Goal: Find specific page/section: Find specific page/section

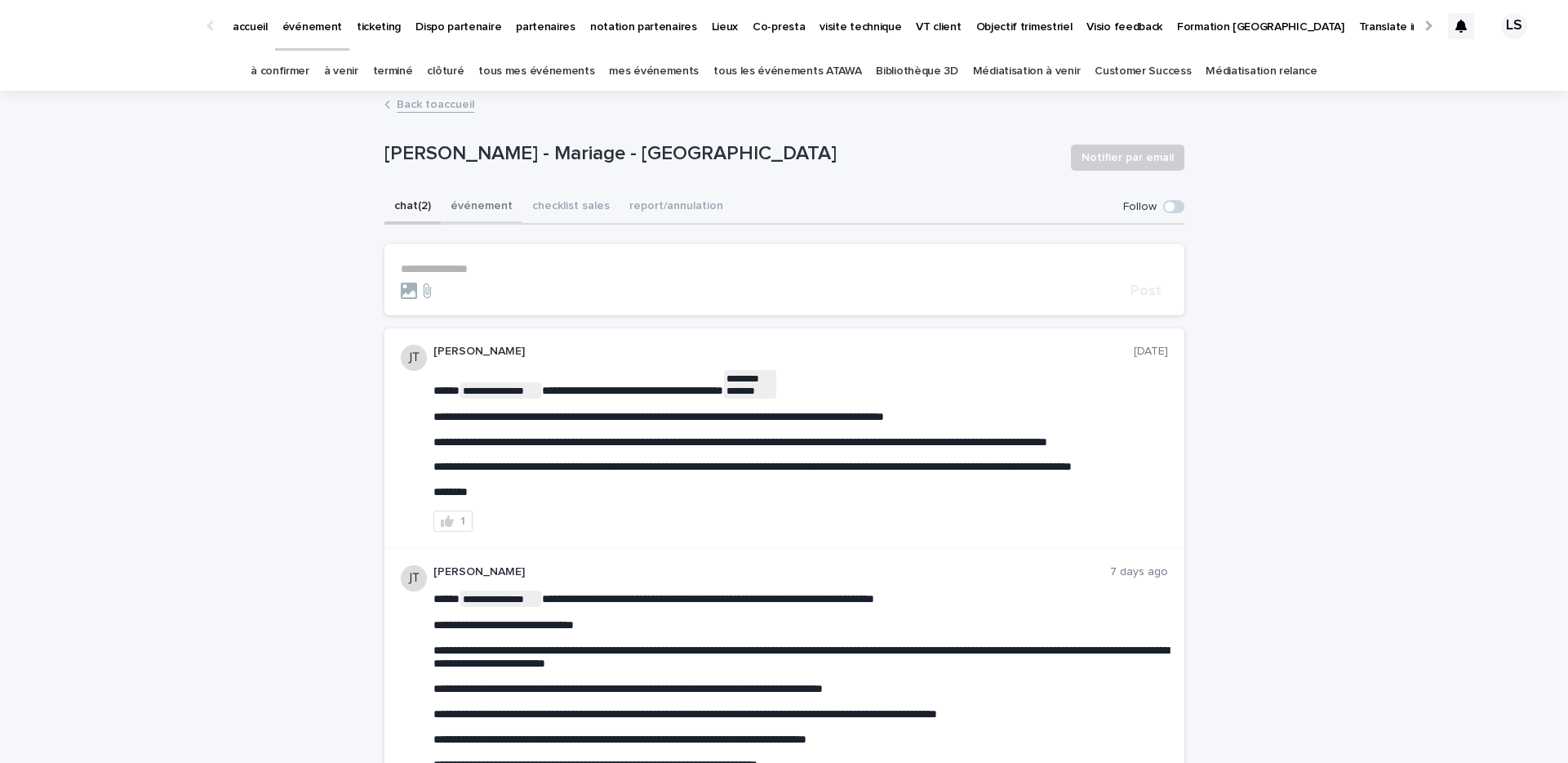
click at [487, 204] on button "événement" at bounding box center [481, 207] width 81 height 35
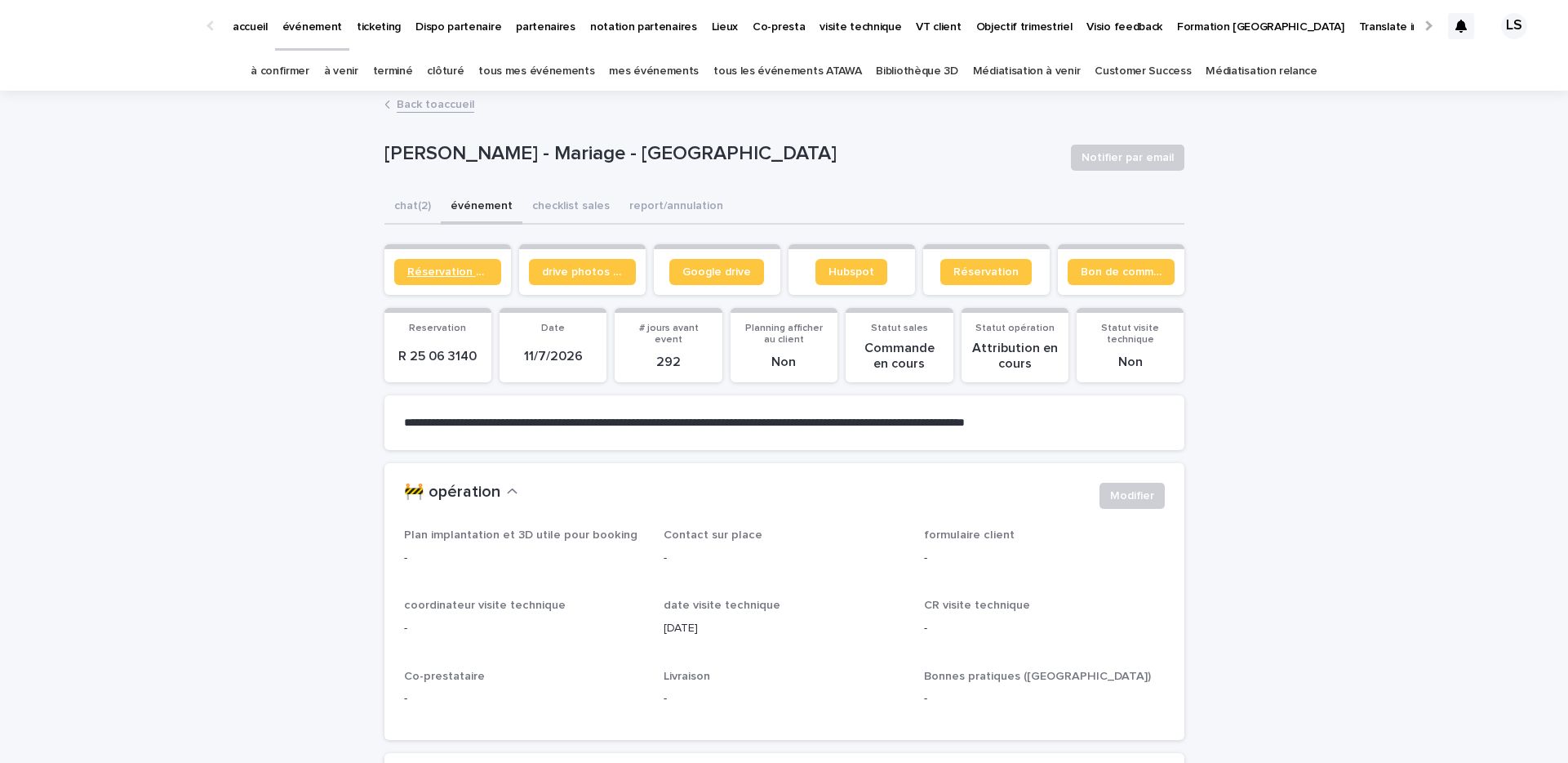
click at [479, 270] on span "Réservation client" at bounding box center [447, 271] width 80 height 12
click at [413, 205] on button "chat (2)" at bounding box center [413, 207] width 57 height 35
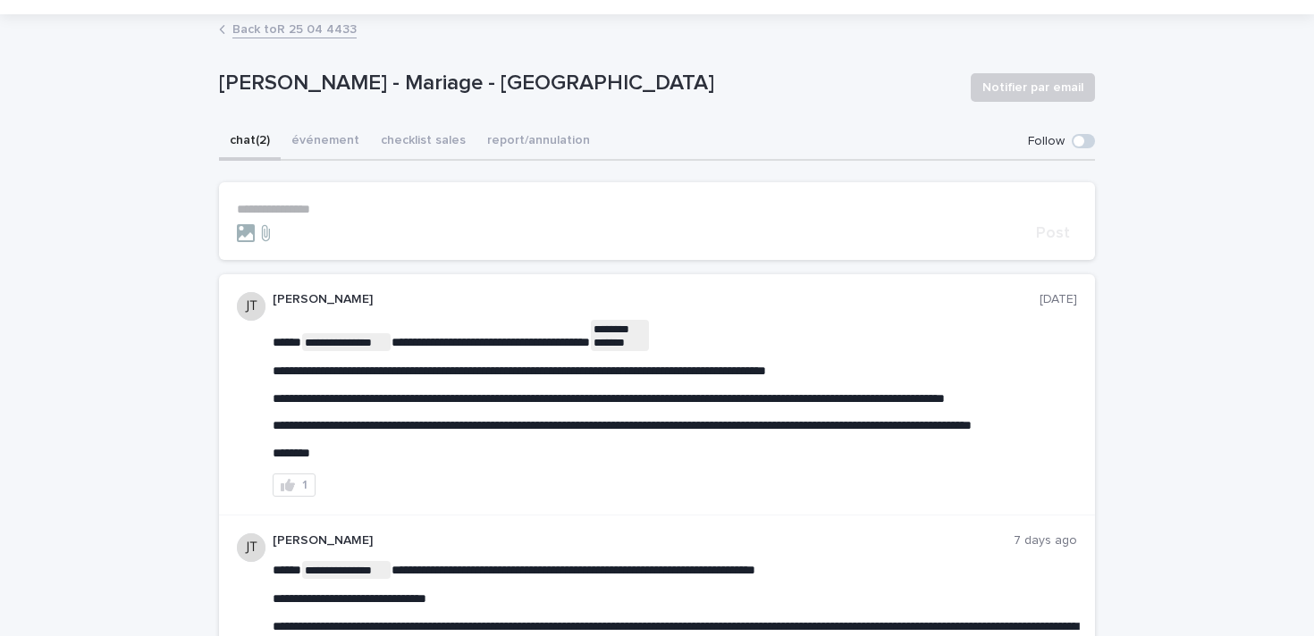
scroll to position [87, 0]
